Goal: Obtain resource: Download file/media

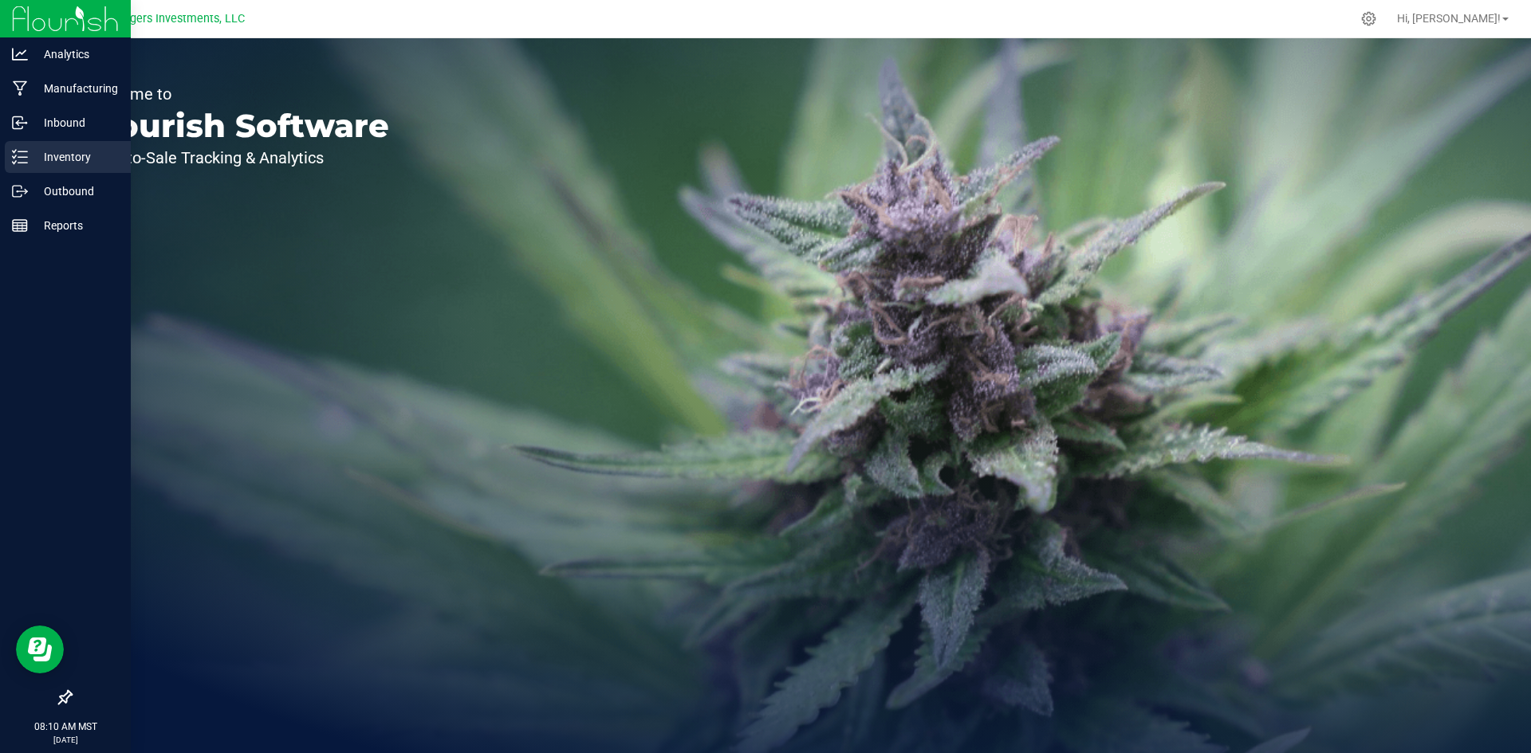
click at [64, 156] on p "Inventory" at bounding box center [76, 156] width 96 height 19
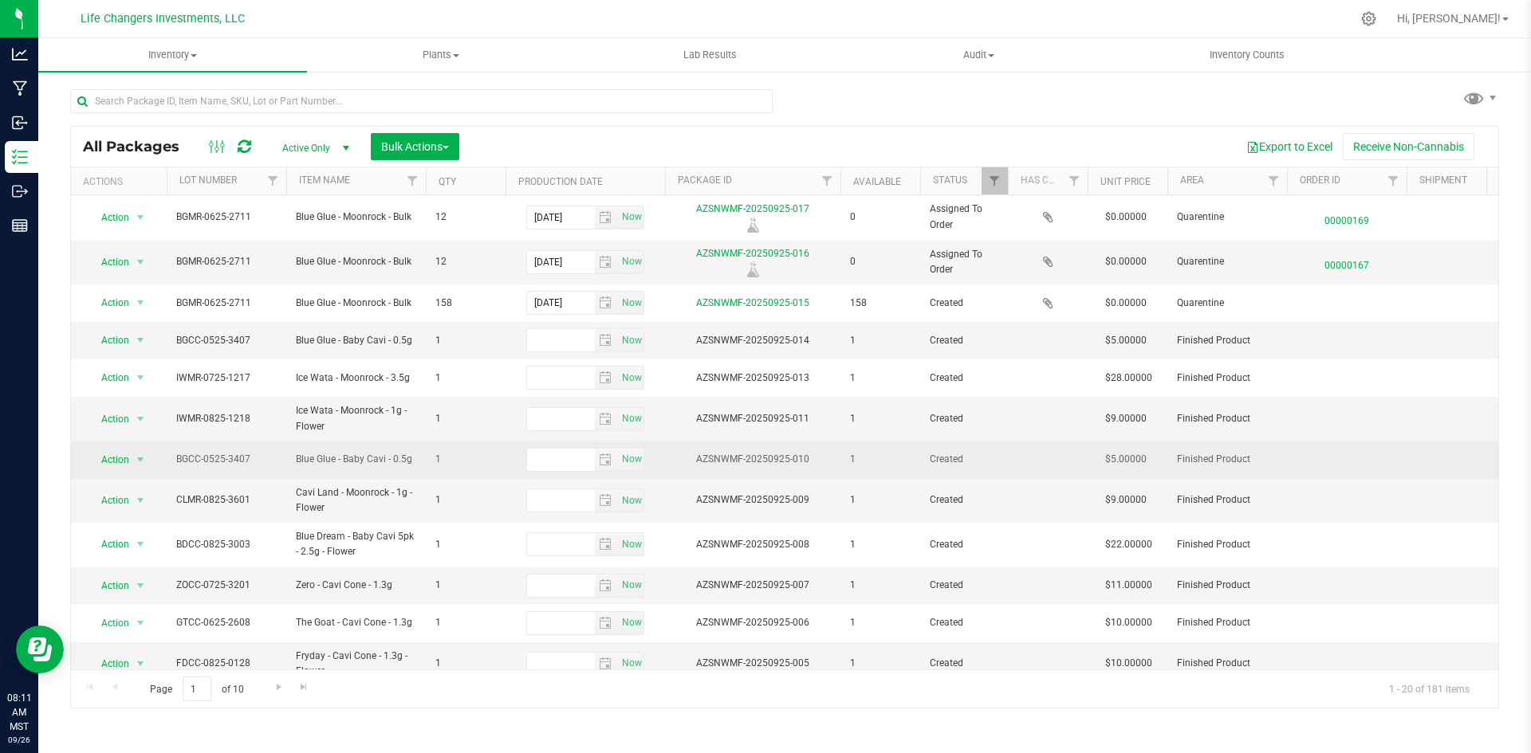
click at [157, 442] on td "Action Action Adjust qty Create package Edit attributes Global inventory Locate…" at bounding box center [119, 460] width 96 height 37
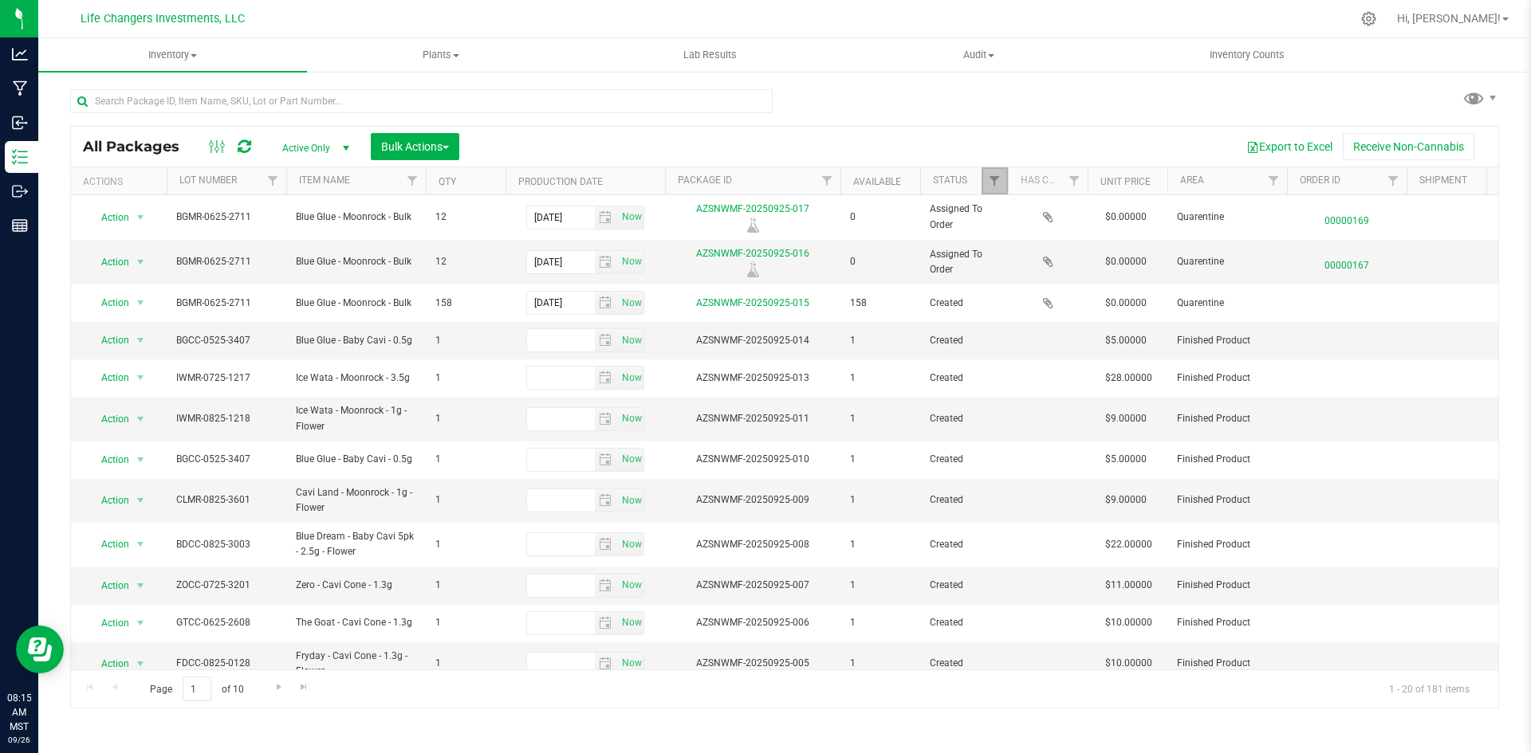
click at [989, 191] on link "Filter" at bounding box center [994, 180] width 26 height 27
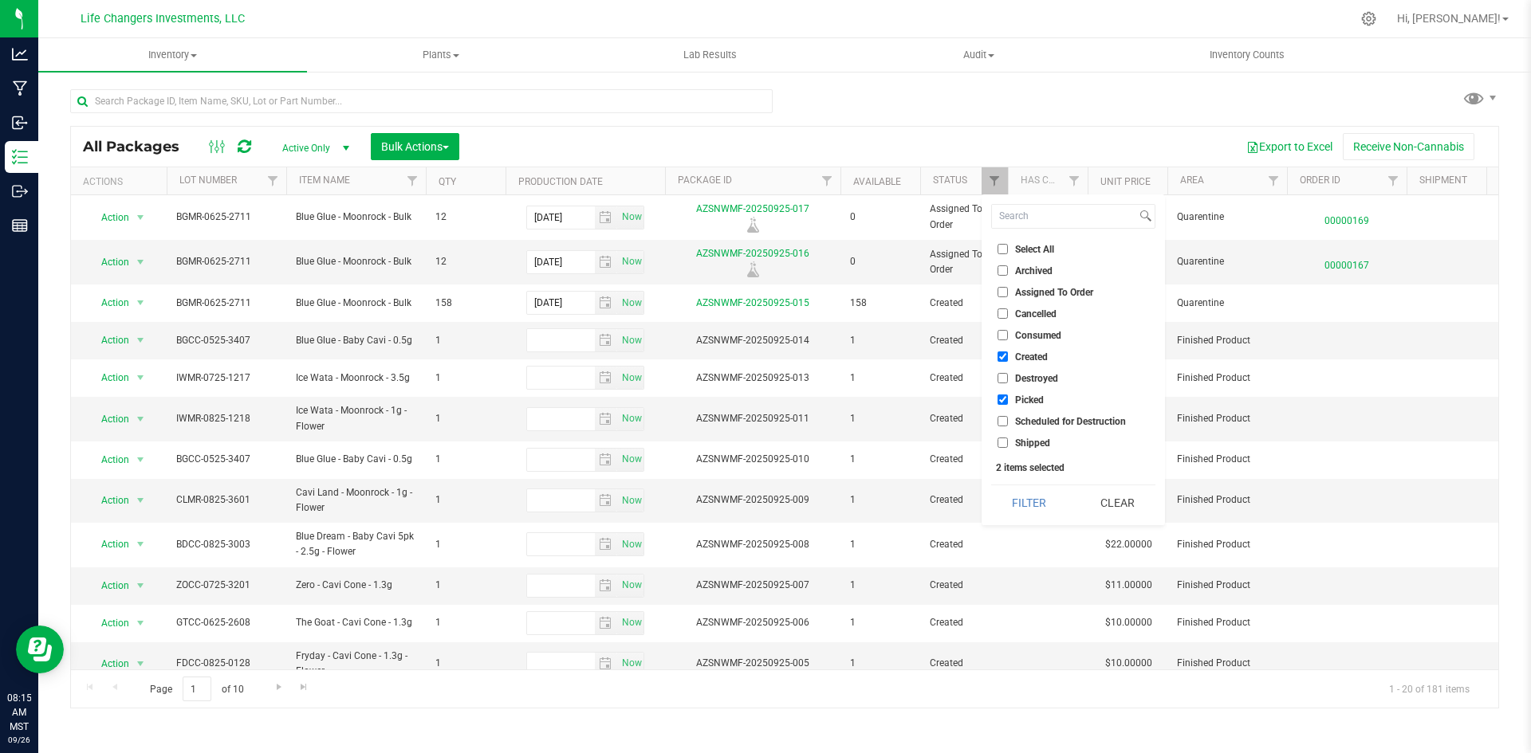
click at [1003, 397] on input "Picked" at bounding box center [1002, 400] width 10 height 10
checkbox input "false"
click at [1031, 508] on button "Filter" at bounding box center [1029, 503] width 77 height 35
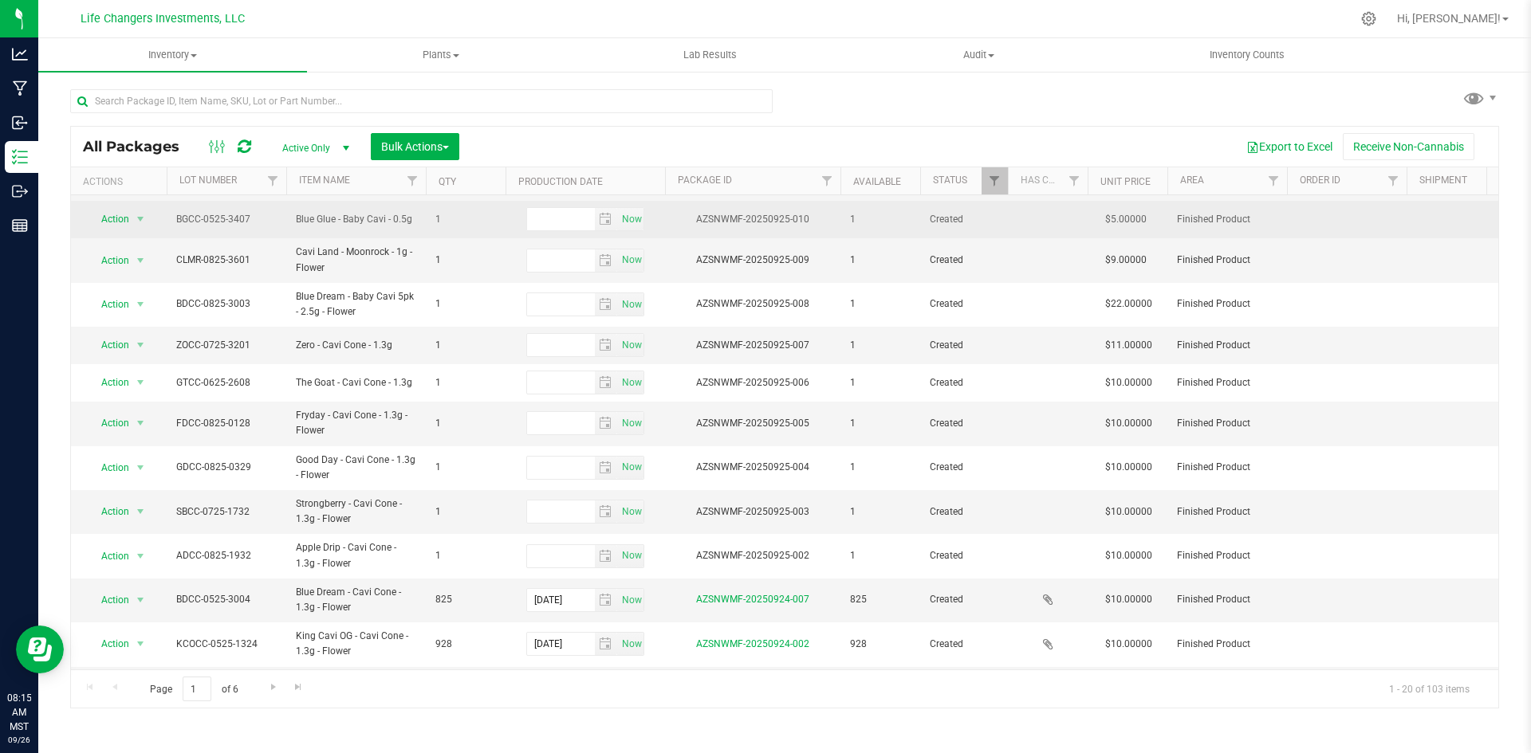
scroll to position [48, 0]
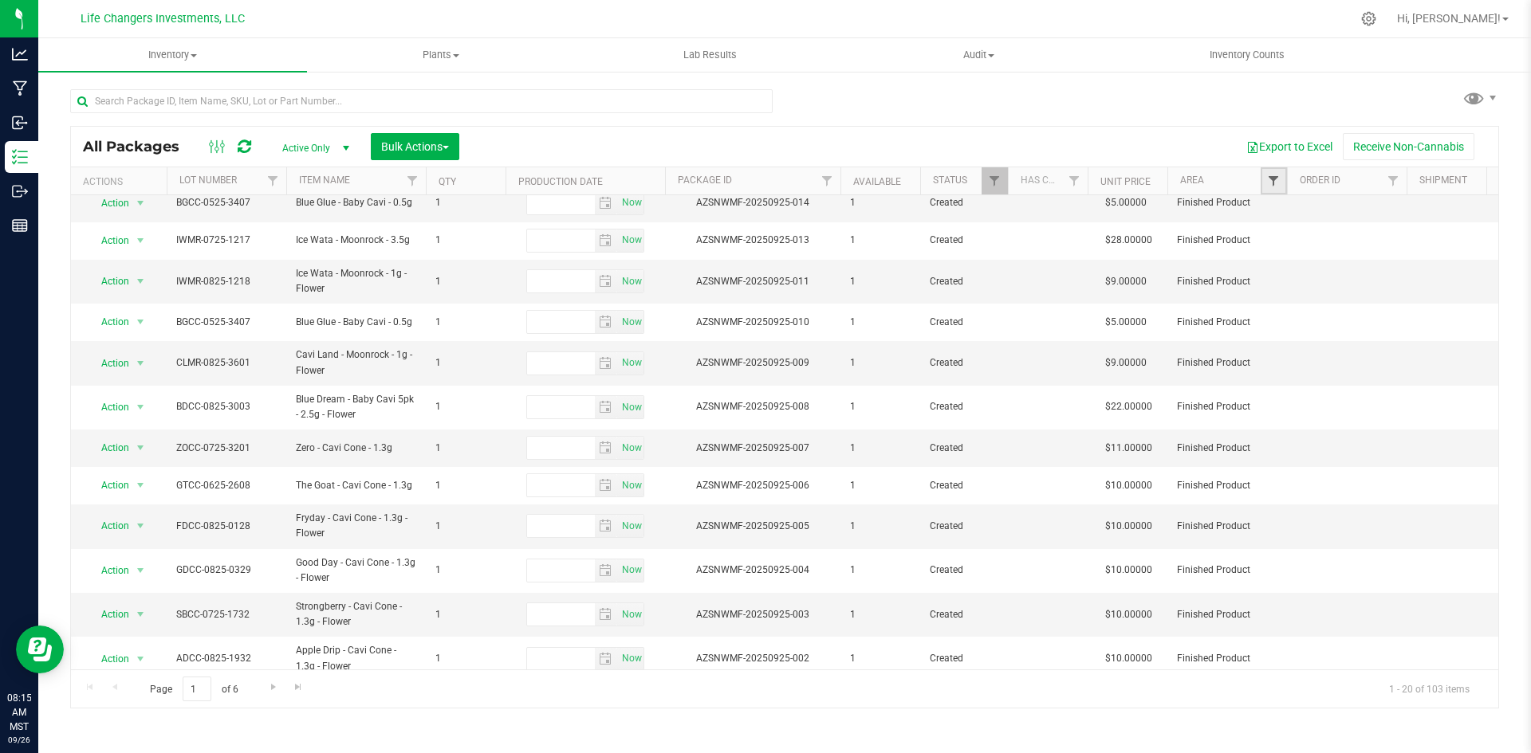
click at [1274, 185] on span "Filter" at bounding box center [1273, 181] width 13 height 13
click at [1280, 312] on input "Infuser" at bounding box center [1281, 314] width 10 height 10
checkbox input "true"
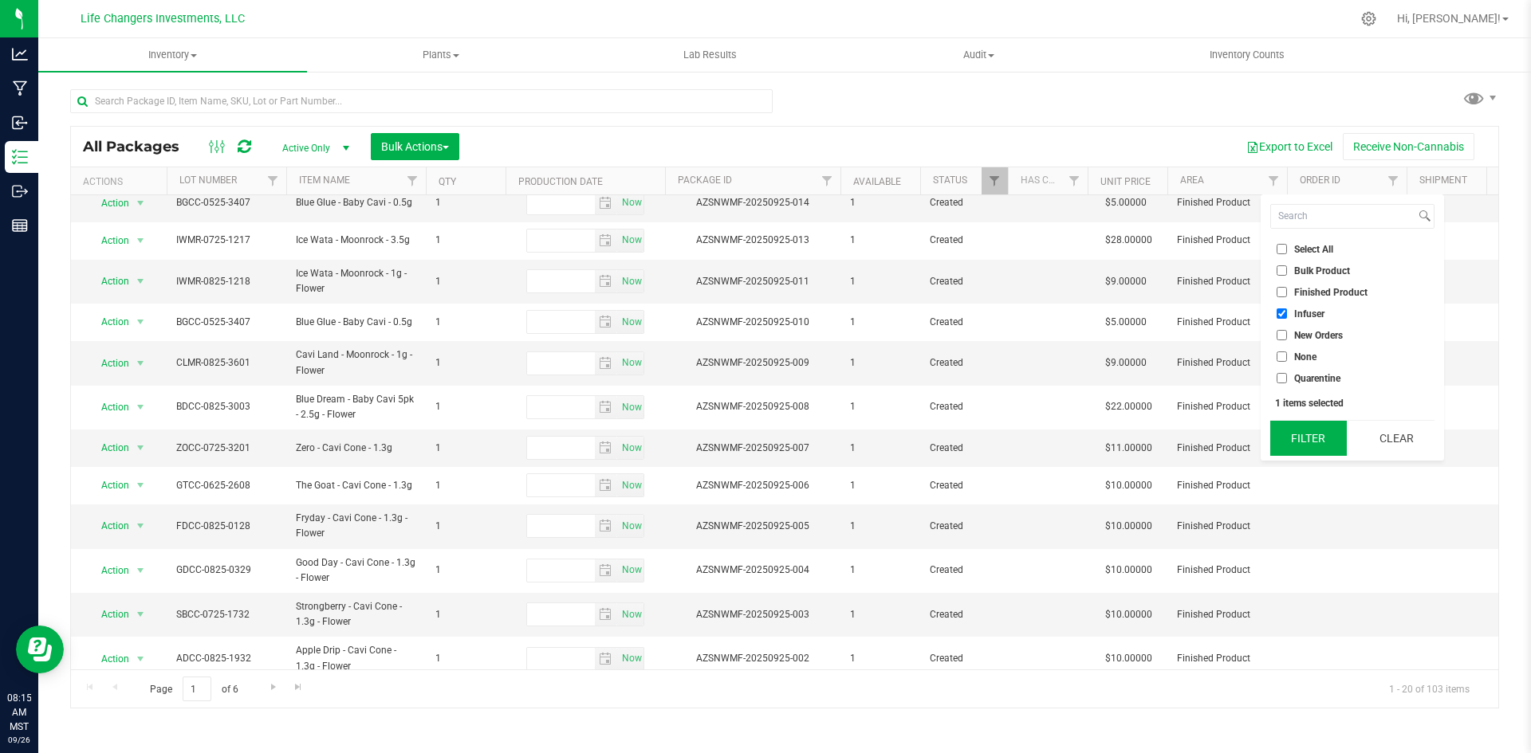
click at [1318, 443] on button "Filter" at bounding box center [1308, 438] width 77 height 35
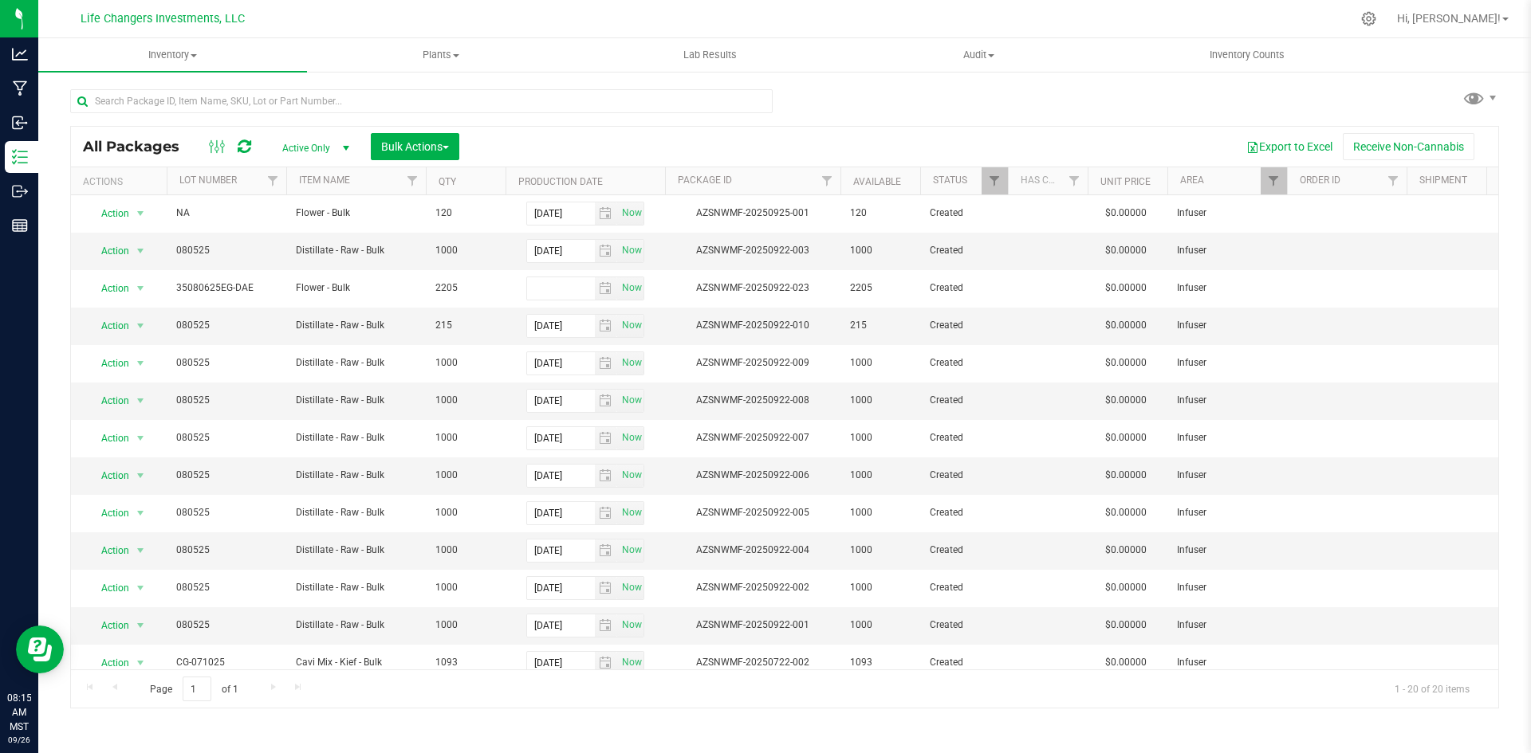
click at [372, 179] on th "Item Name" at bounding box center [356, 181] width 140 height 28
click at [1277, 140] on button "Export to Excel" at bounding box center [1289, 146] width 107 height 27
click at [1264, 186] on link "Filter" at bounding box center [1273, 180] width 26 height 27
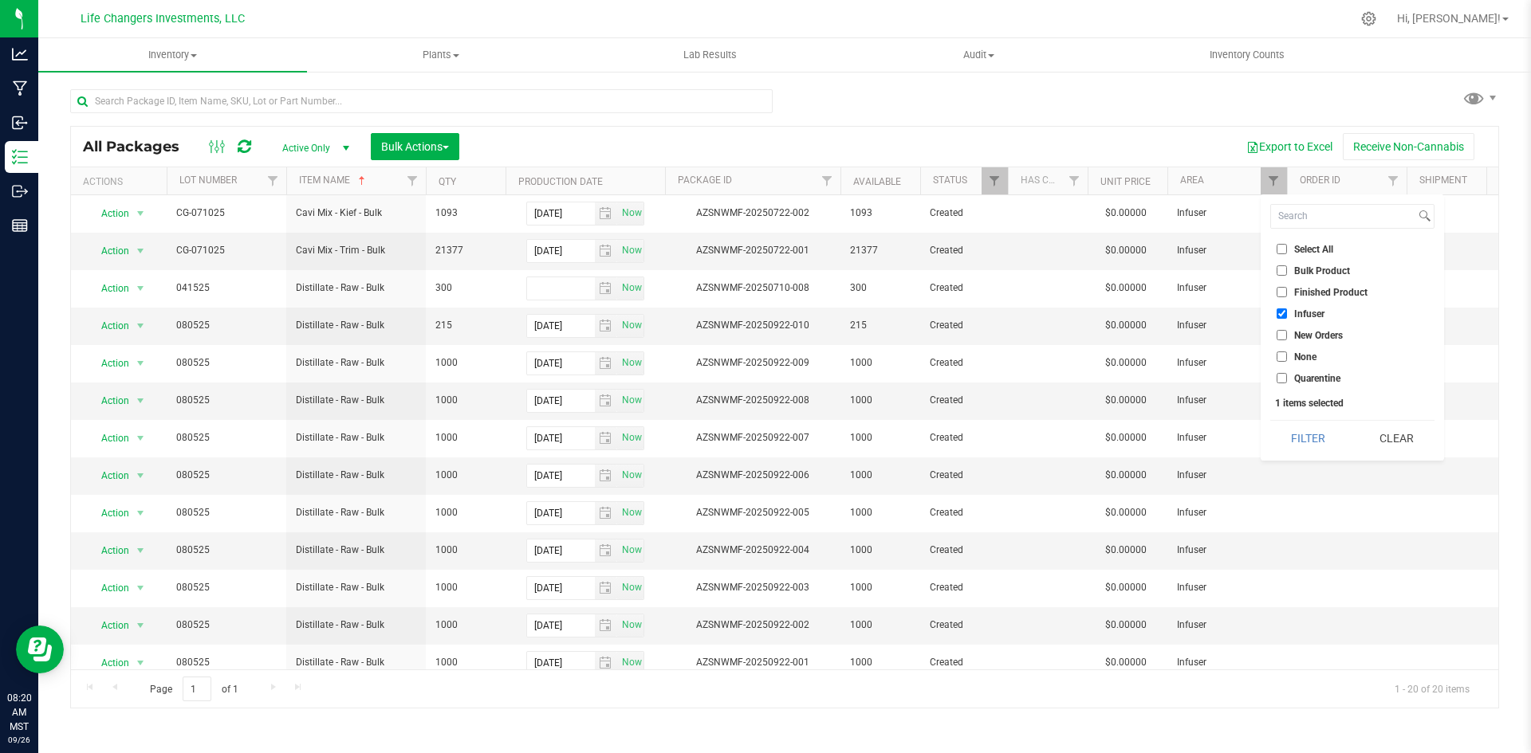
click at [1282, 269] on input "Bulk Product" at bounding box center [1281, 270] width 10 height 10
checkbox input "true"
drag, startPoint x: 1284, startPoint y: 312, endPoint x: 1281, endPoint y: 323, distance: 11.6
click at [1284, 312] on input "Infuser" at bounding box center [1281, 314] width 10 height 10
checkbox input "false"
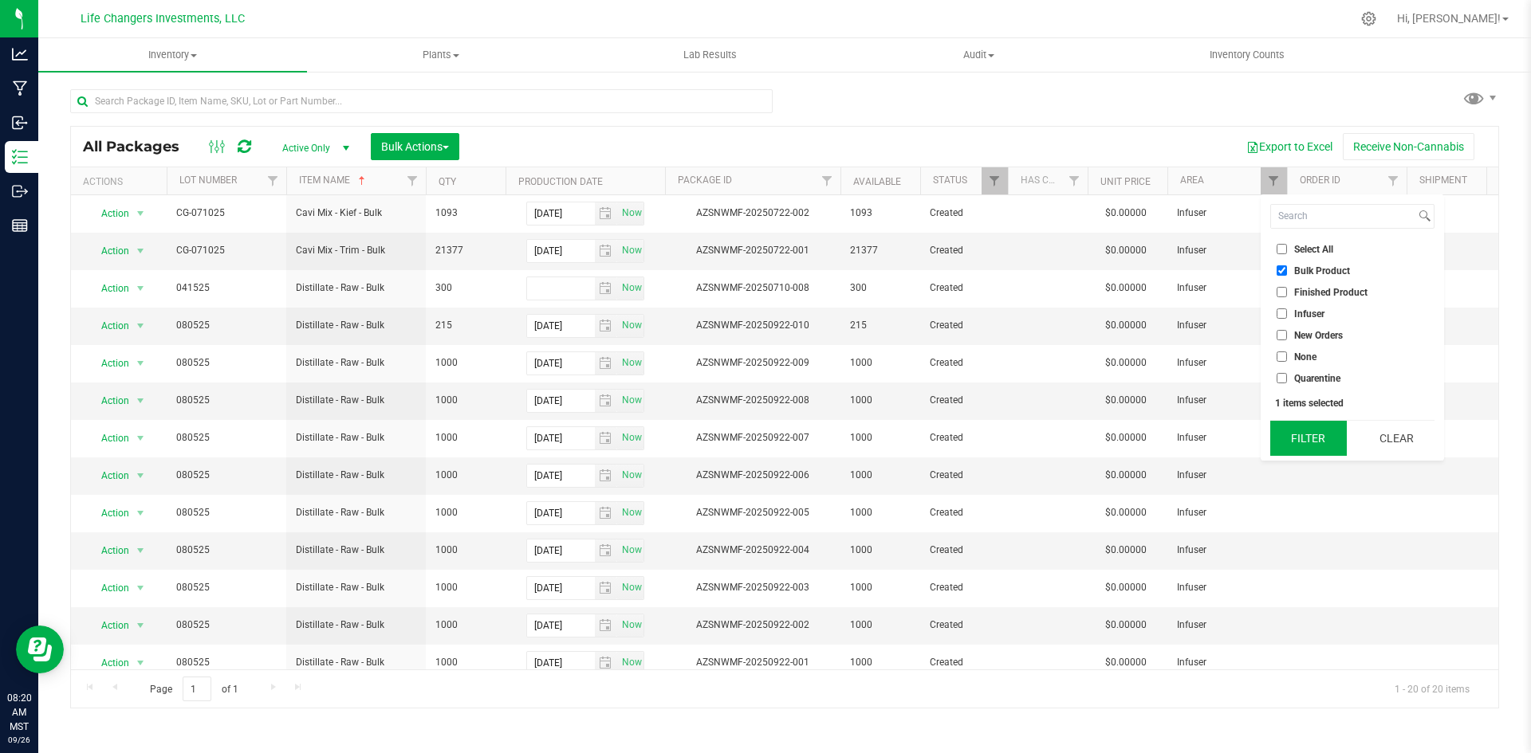
click at [1302, 439] on button "Filter" at bounding box center [1308, 438] width 77 height 35
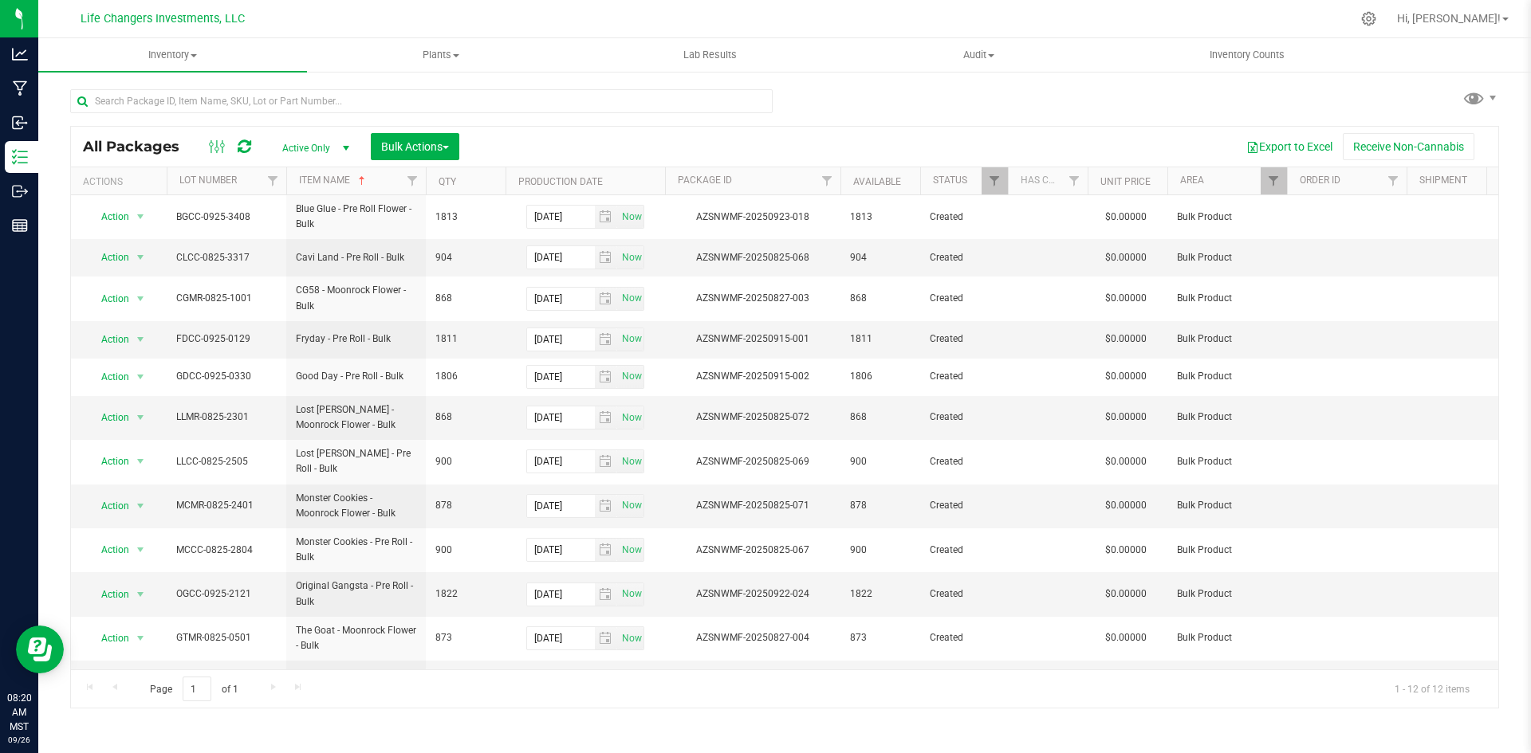
click at [383, 184] on th "Item Name" at bounding box center [356, 181] width 140 height 28
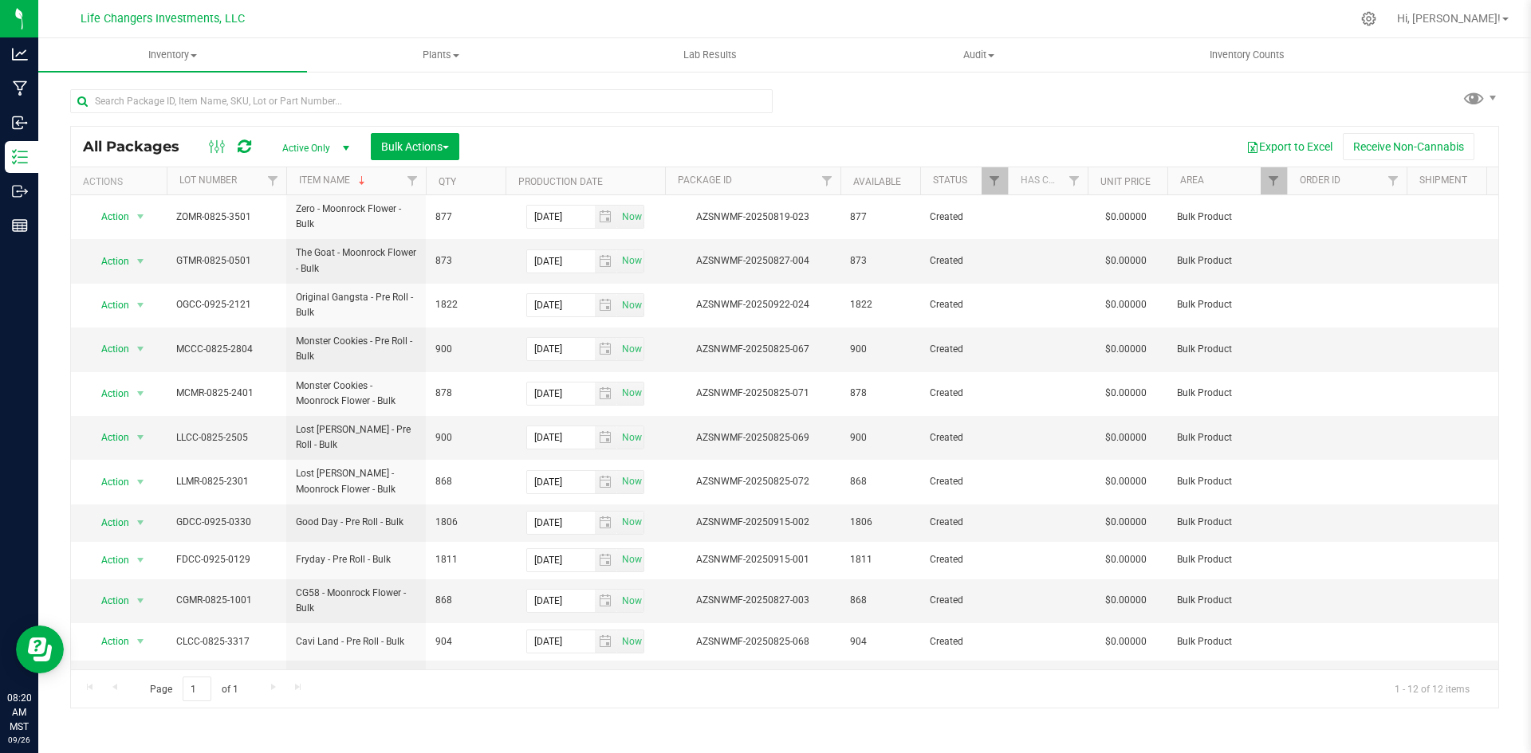
click at [383, 184] on th "Item Name" at bounding box center [356, 181] width 140 height 28
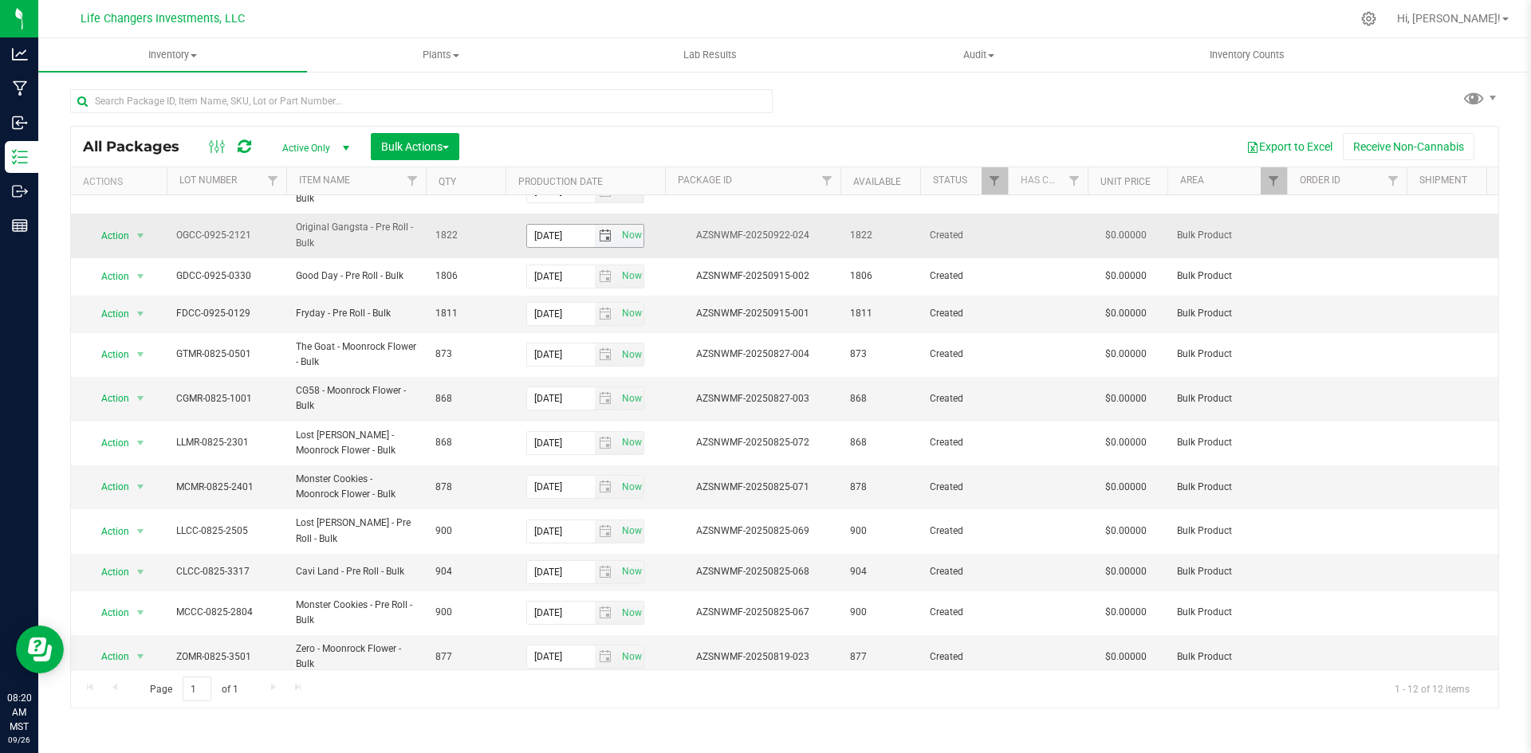
scroll to position [40, 0]
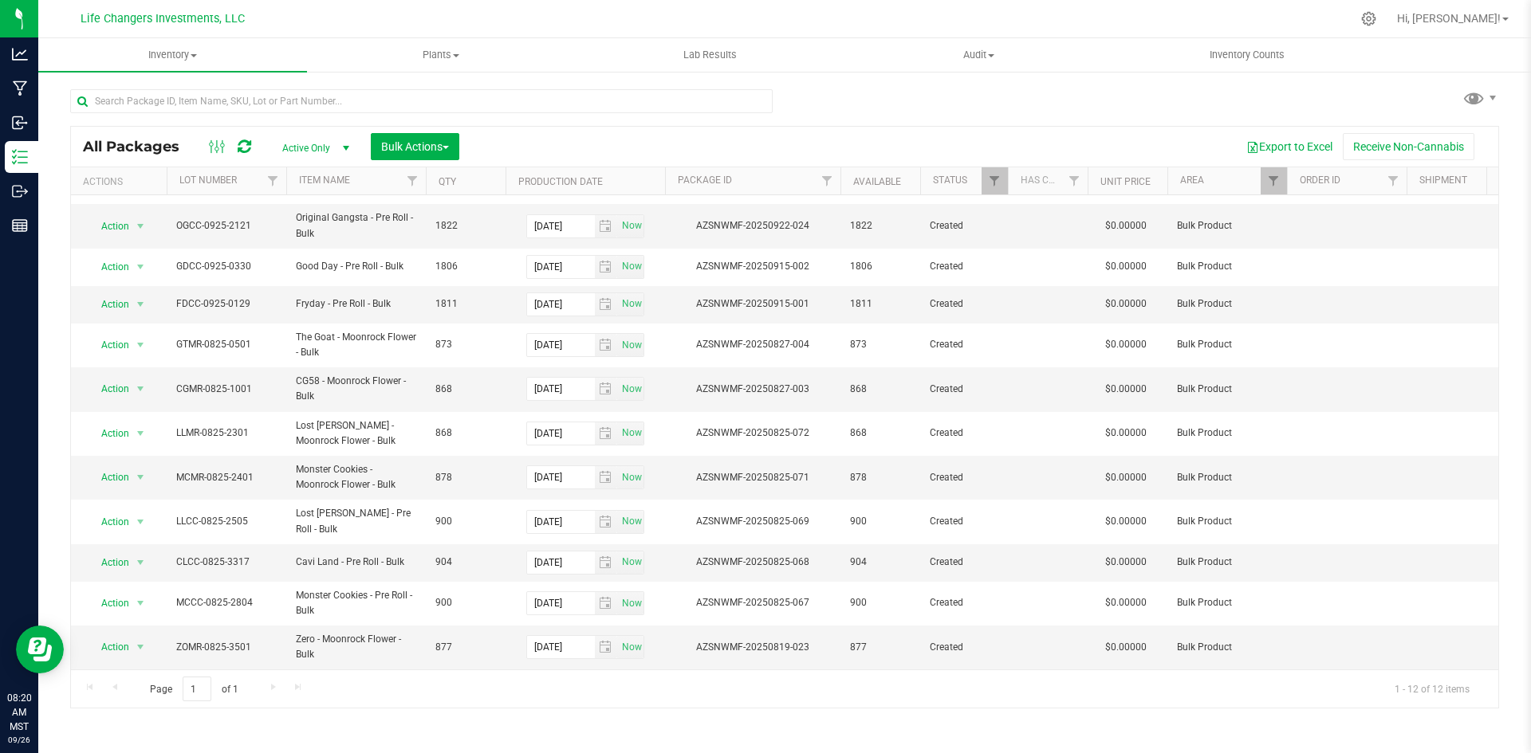
click at [356, 186] on th "Item Name" at bounding box center [356, 181] width 140 height 28
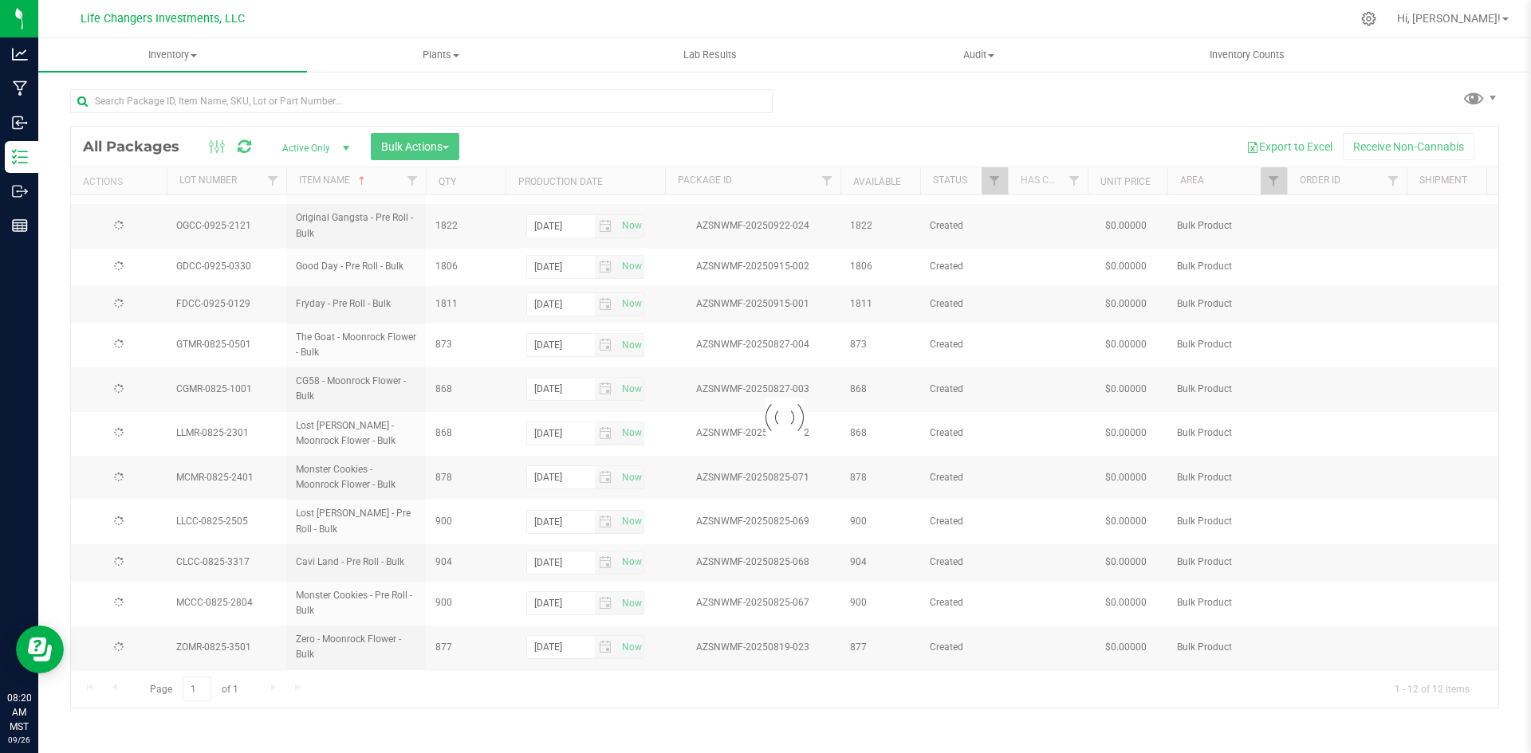
scroll to position [0, 0]
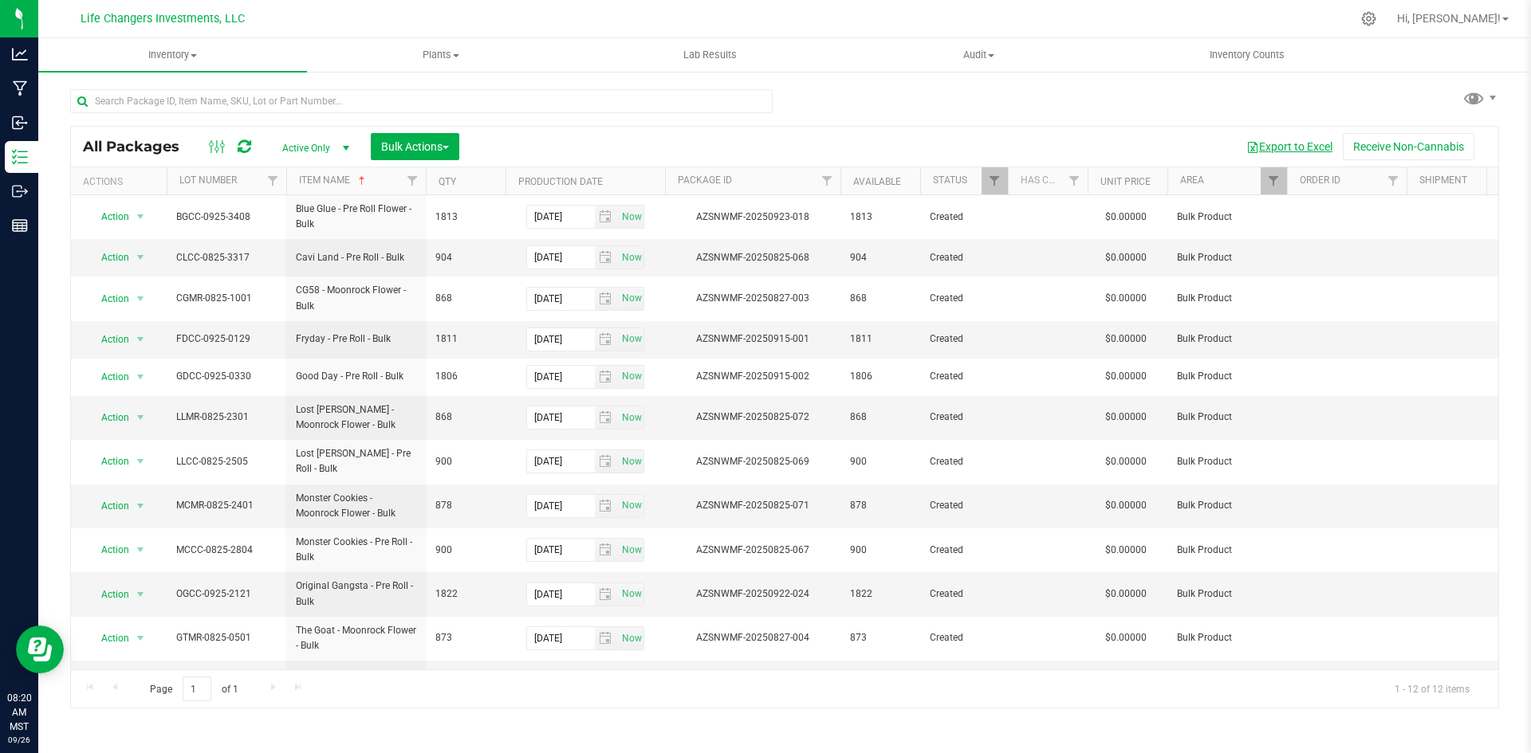
click at [1277, 144] on button "Export to Excel" at bounding box center [1289, 146] width 107 height 27
click at [1267, 185] on span "Filter" at bounding box center [1273, 181] width 13 height 13
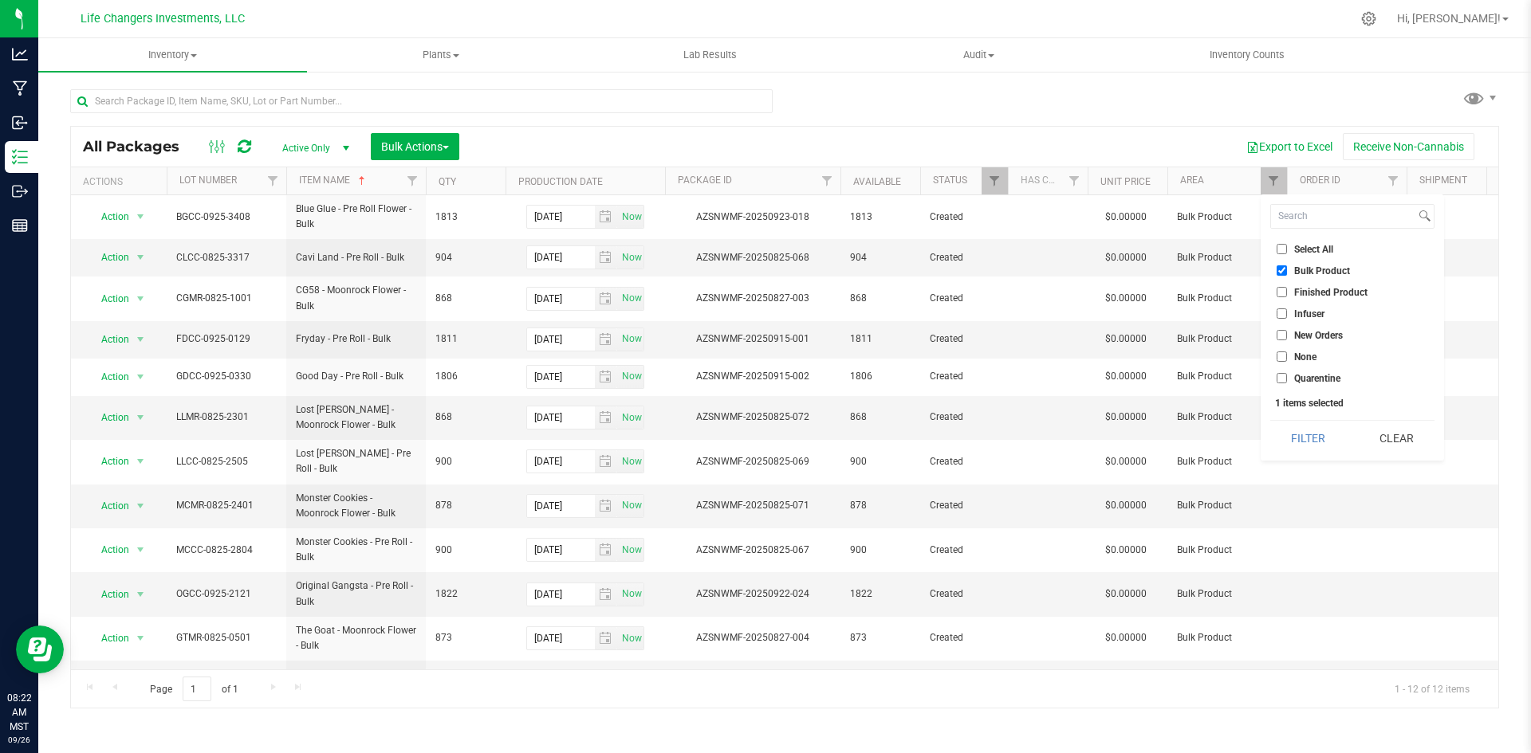
click at [1279, 378] on input "Quarentine" at bounding box center [1281, 378] width 10 height 10
checkbox input "true"
click at [1309, 446] on button "Filter" at bounding box center [1308, 438] width 77 height 35
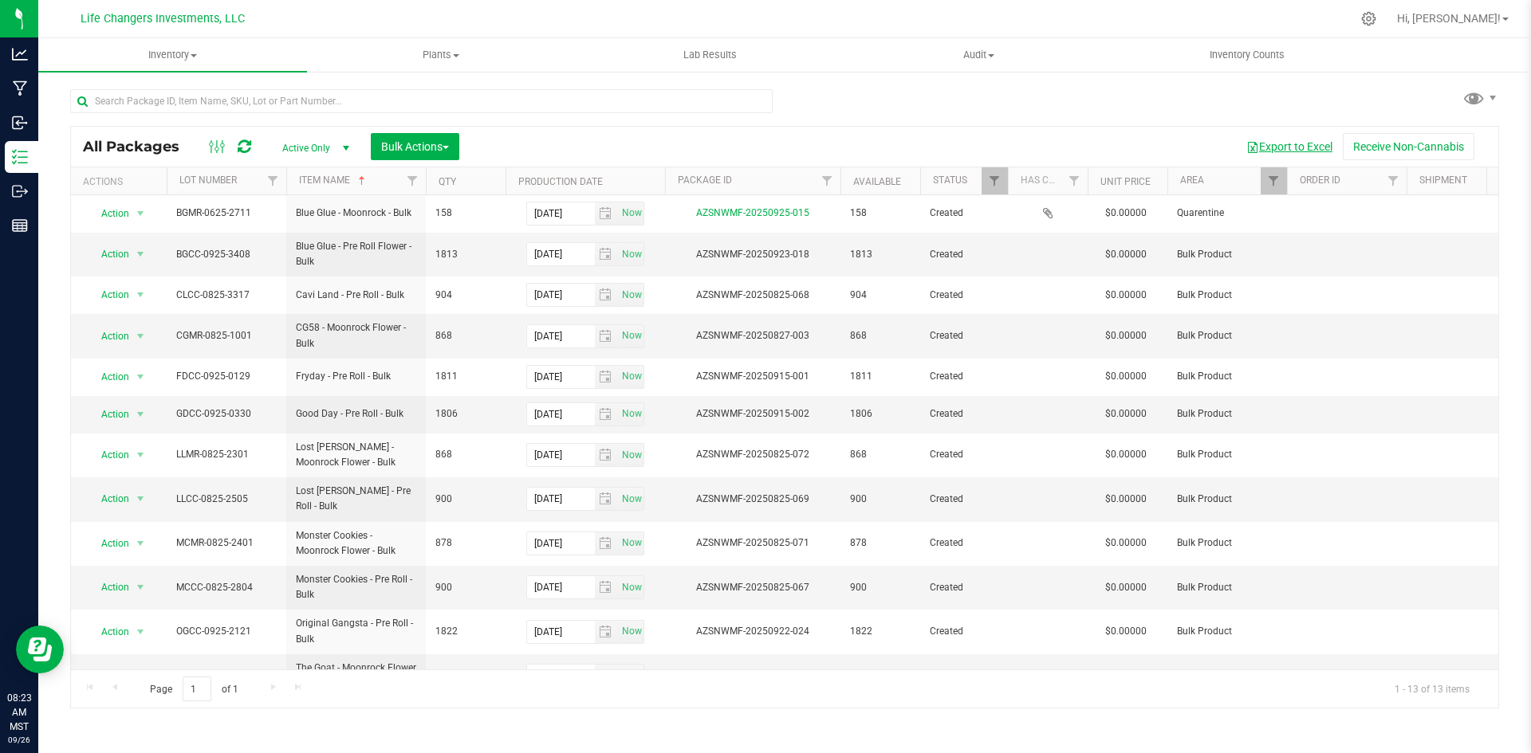
click at [1281, 149] on button "Export to Excel" at bounding box center [1289, 146] width 107 height 27
click at [1270, 186] on span "Filter" at bounding box center [1273, 181] width 13 height 13
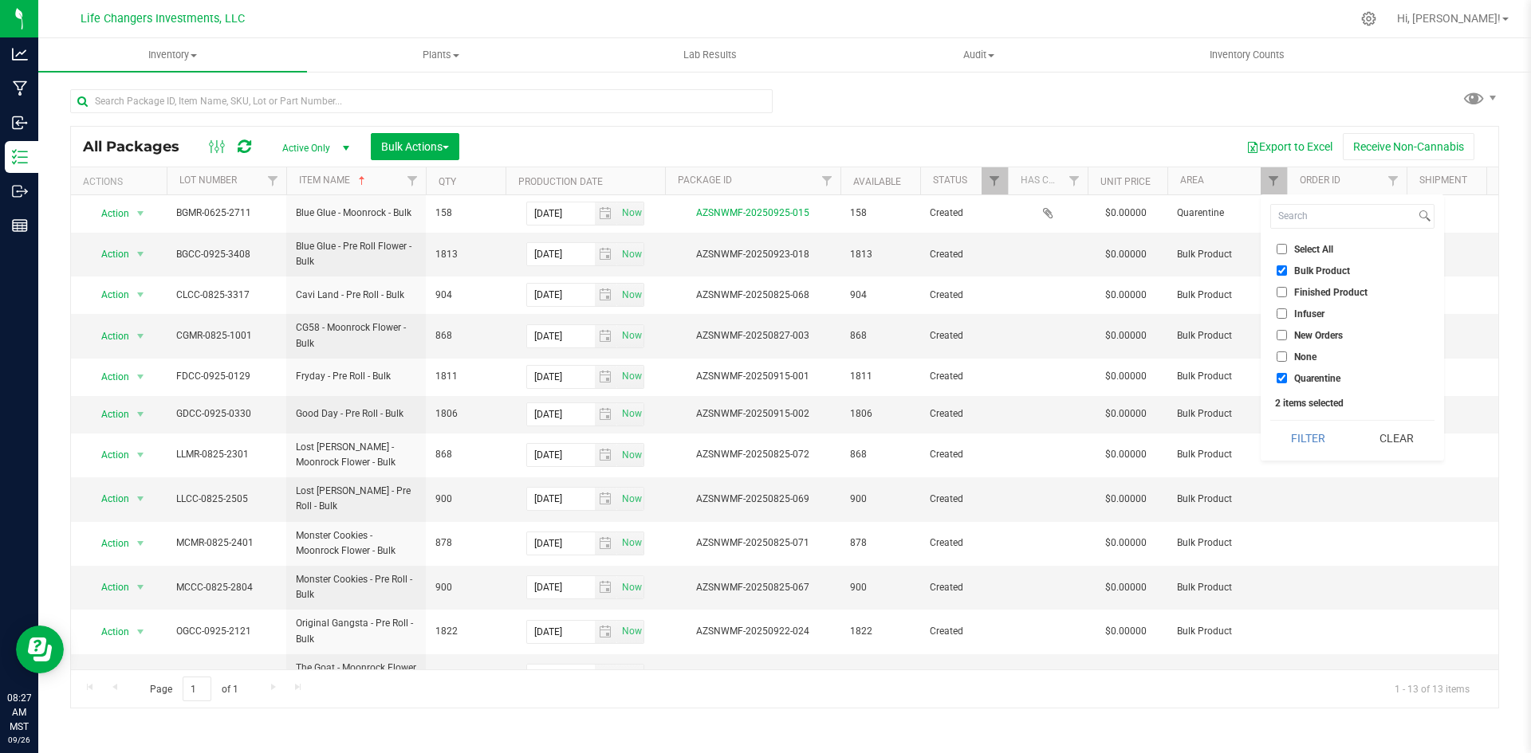
click at [1278, 272] on input "Bulk Product" at bounding box center [1281, 270] width 10 height 10
checkbox input "false"
click at [1278, 375] on input "Quarentine" at bounding box center [1281, 378] width 10 height 10
checkbox input "false"
click at [1282, 293] on input "Finished Product" at bounding box center [1281, 292] width 10 height 10
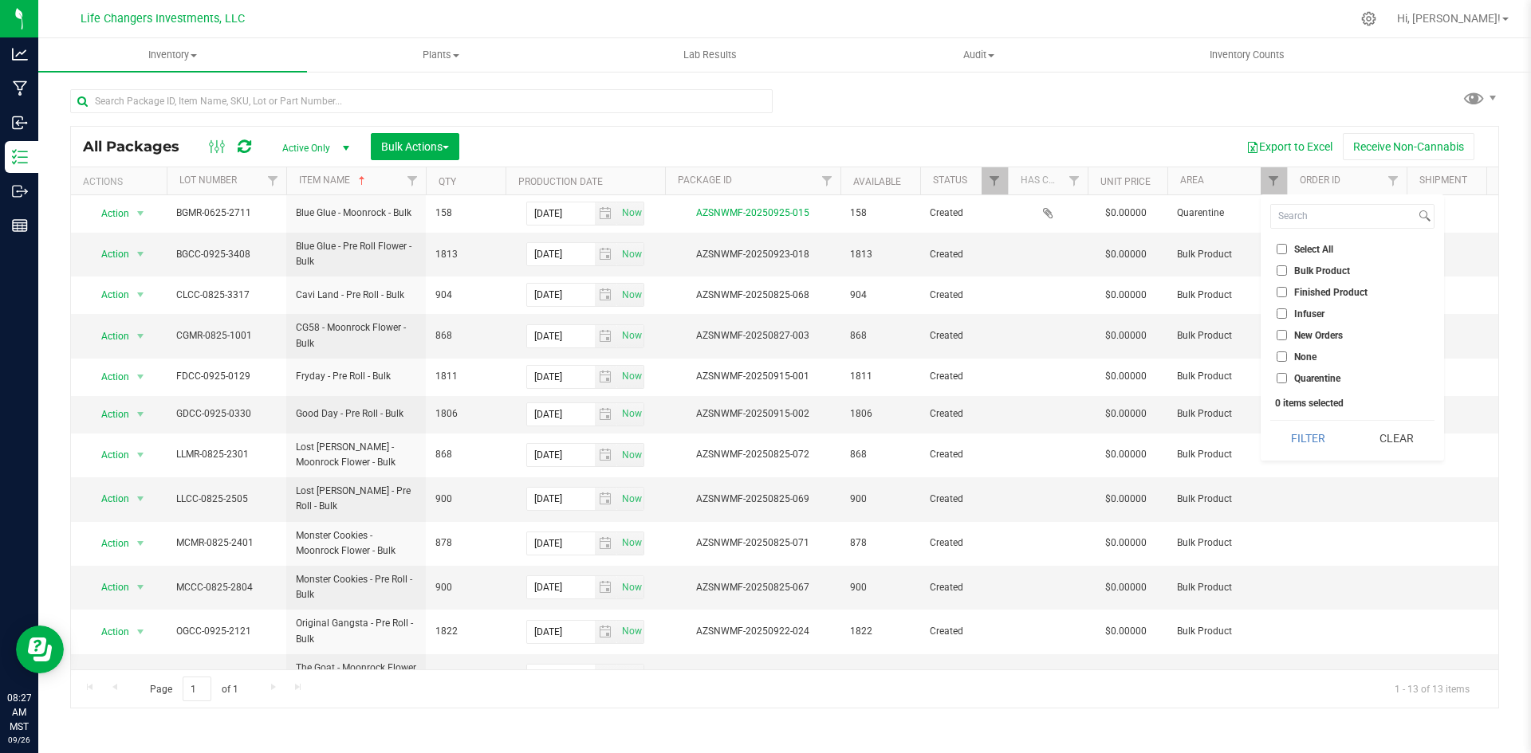
checkbox input "true"
click at [1314, 440] on button "Filter" at bounding box center [1308, 438] width 77 height 35
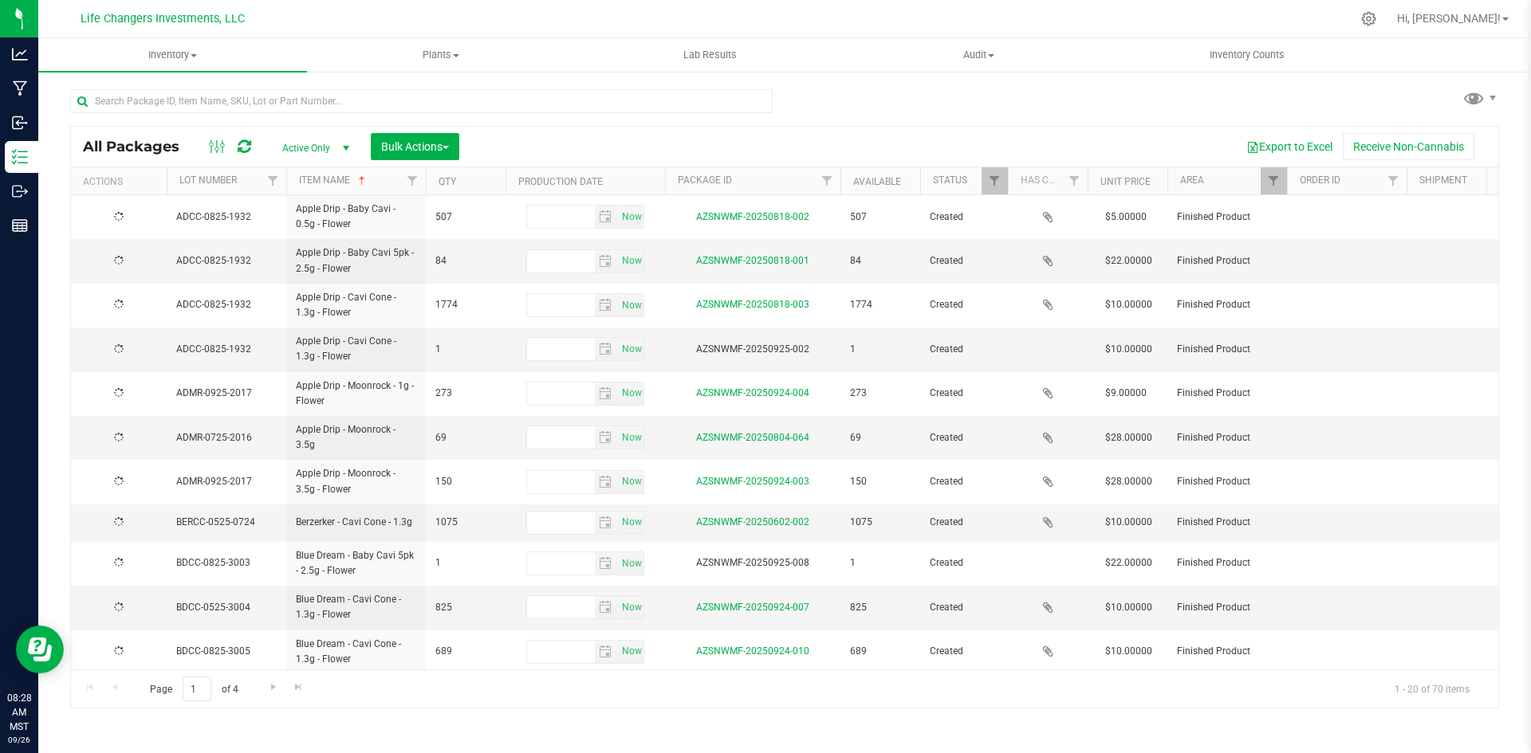
type input "[DATE]"
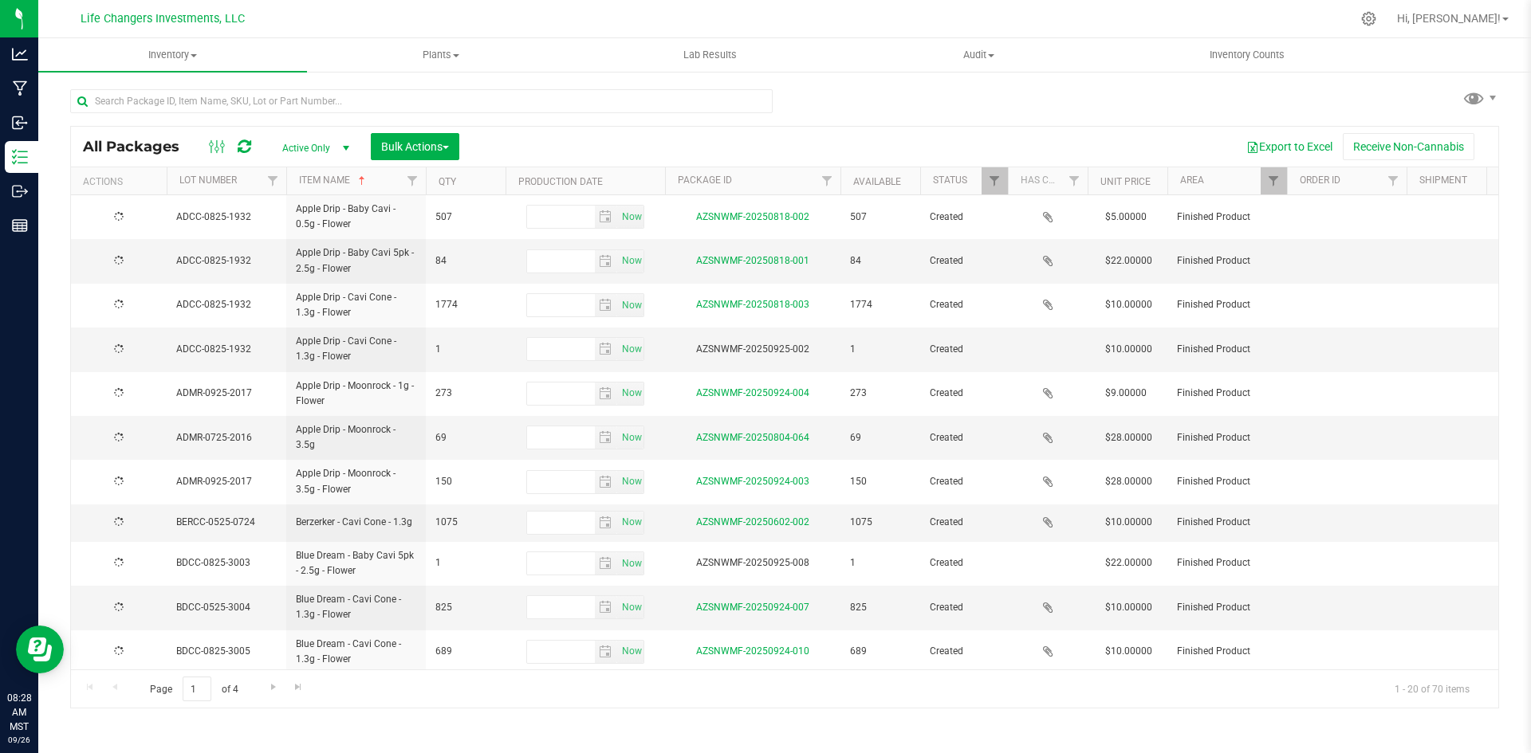
type input "[DATE]"
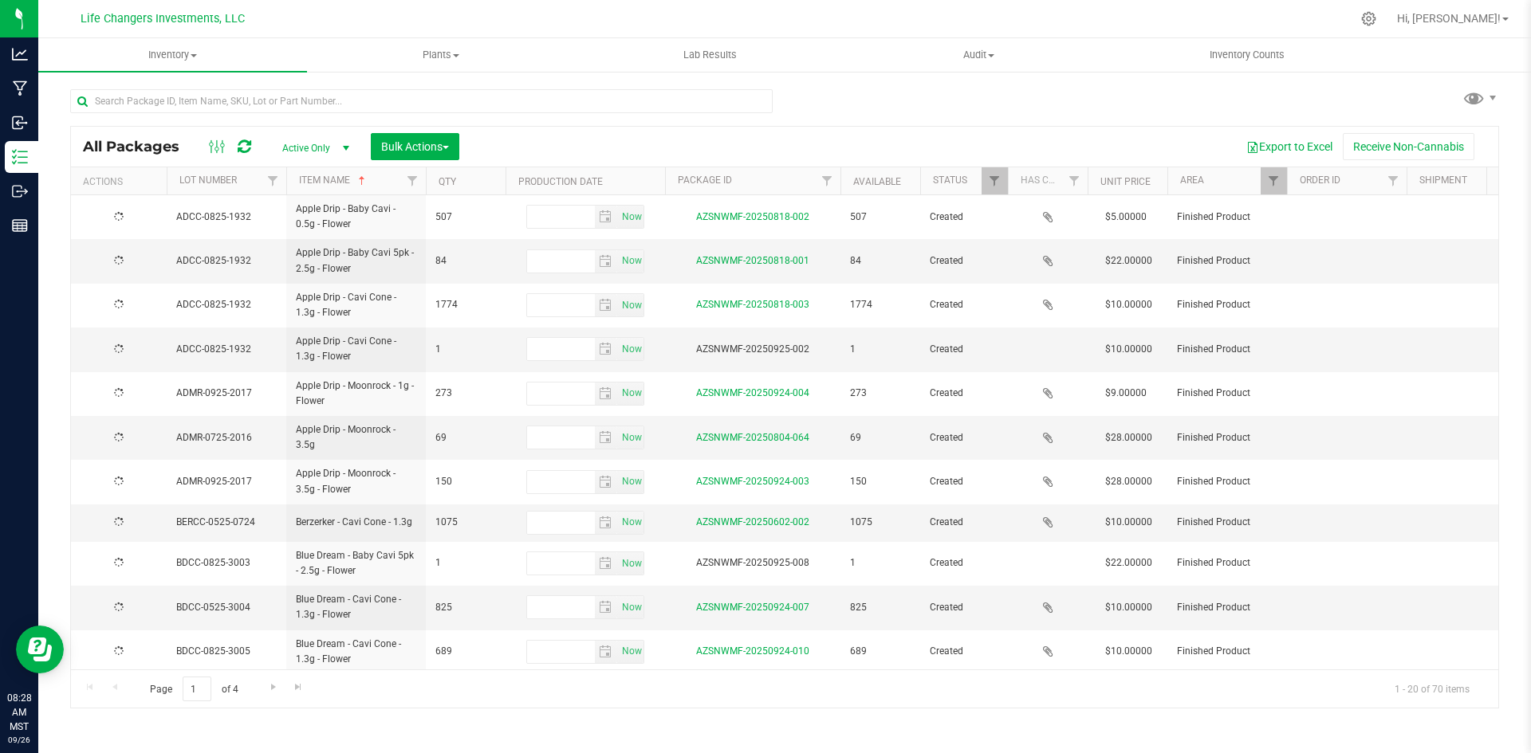
type input "[DATE]"
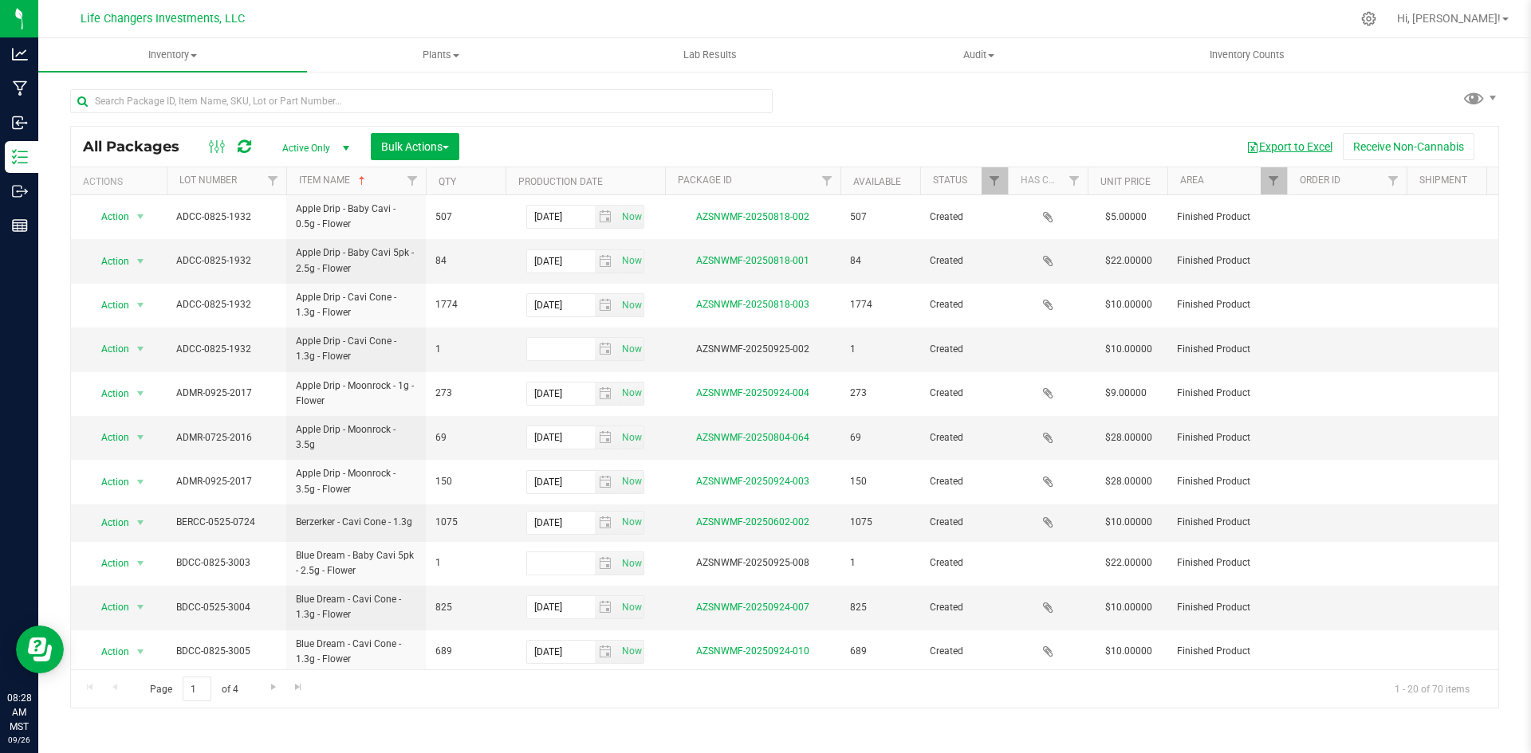
click at [1295, 144] on button "Export to Excel" at bounding box center [1289, 146] width 107 height 27
